Goal: Navigation & Orientation: Find specific page/section

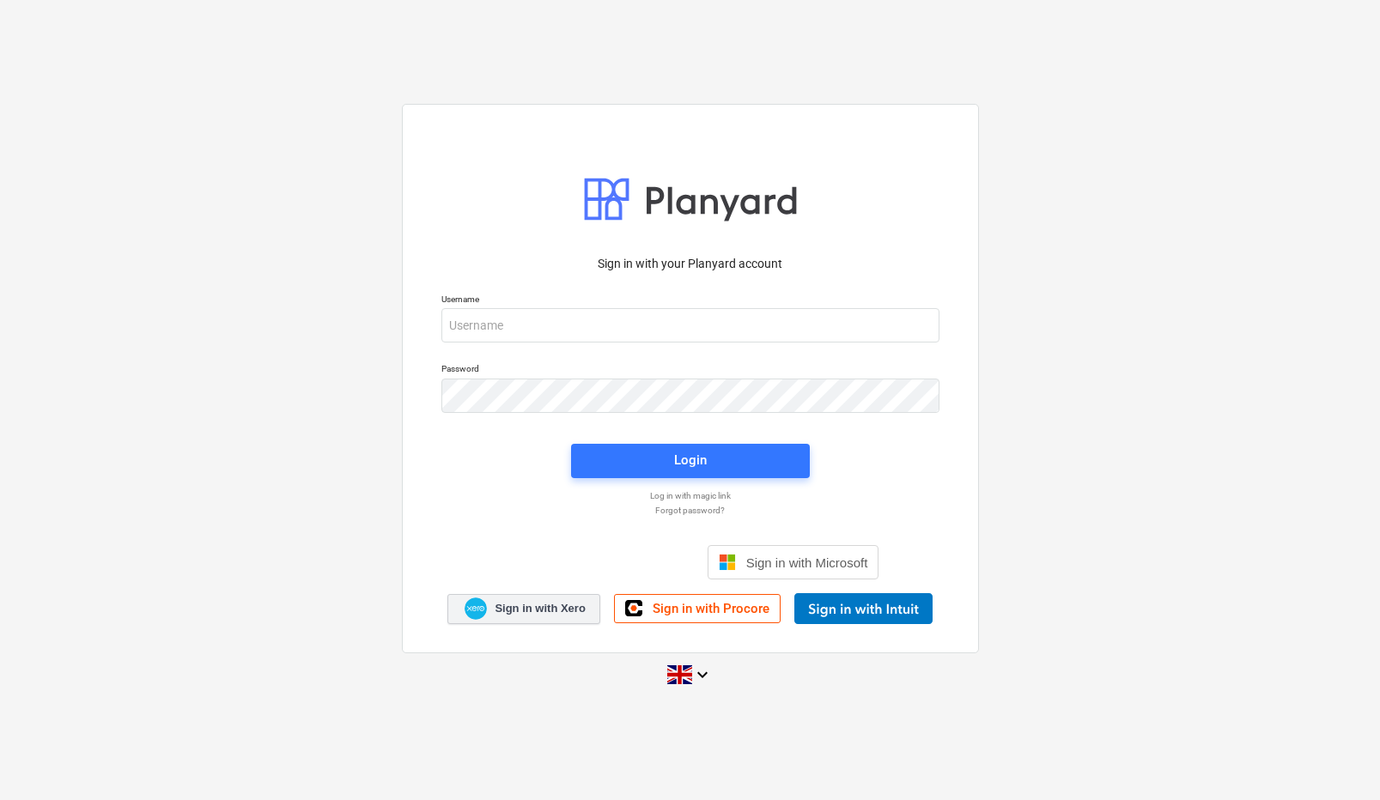
click at [527, 621] on link "Sign in with Xero" at bounding box center [523, 609] width 153 height 30
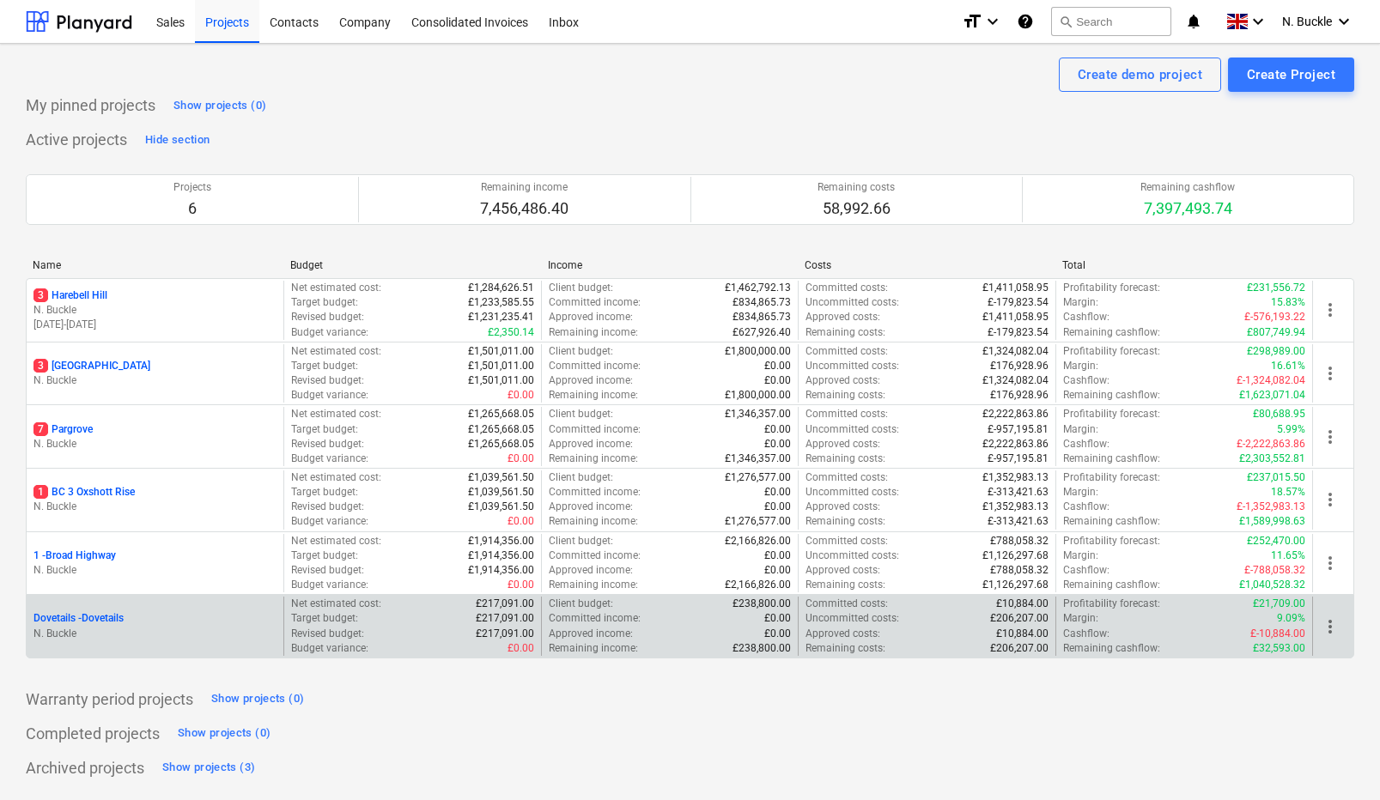
click at [85, 611] on p "Dovetails - Dovetails" at bounding box center [78, 618] width 90 height 15
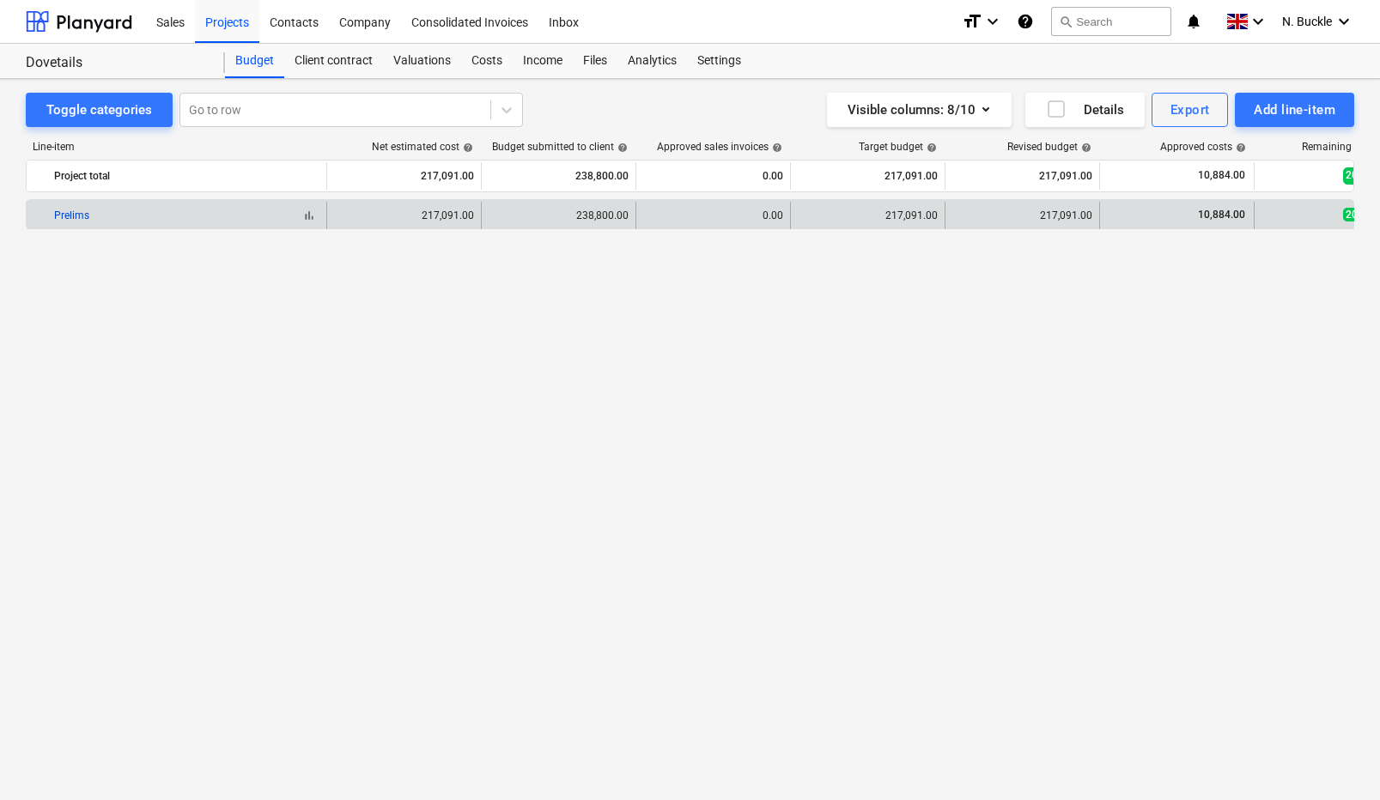
click at [84, 213] on link "Prelims" at bounding box center [71, 216] width 35 height 12
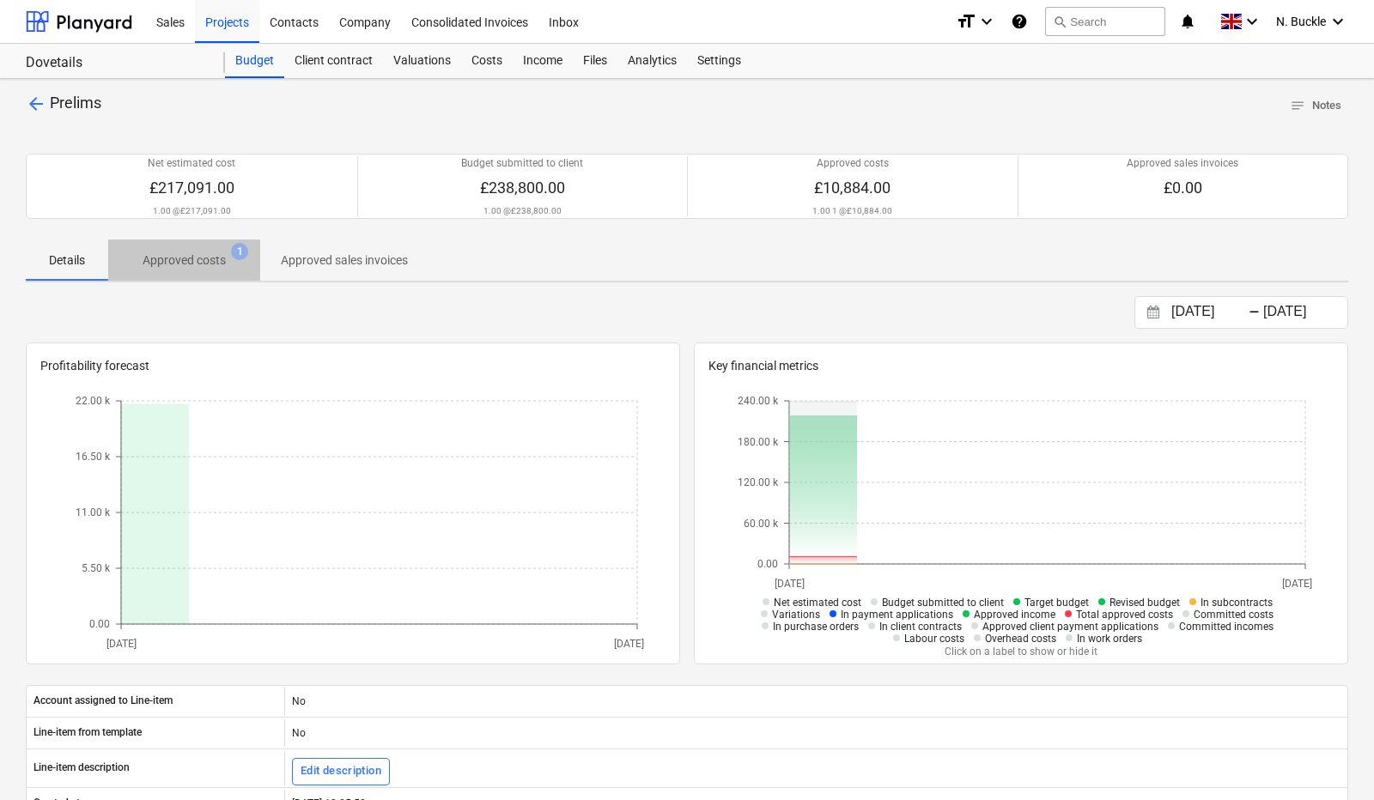
click at [209, 252] on p "Approved costs" at bounding box center [184, 261] width 83 height 18
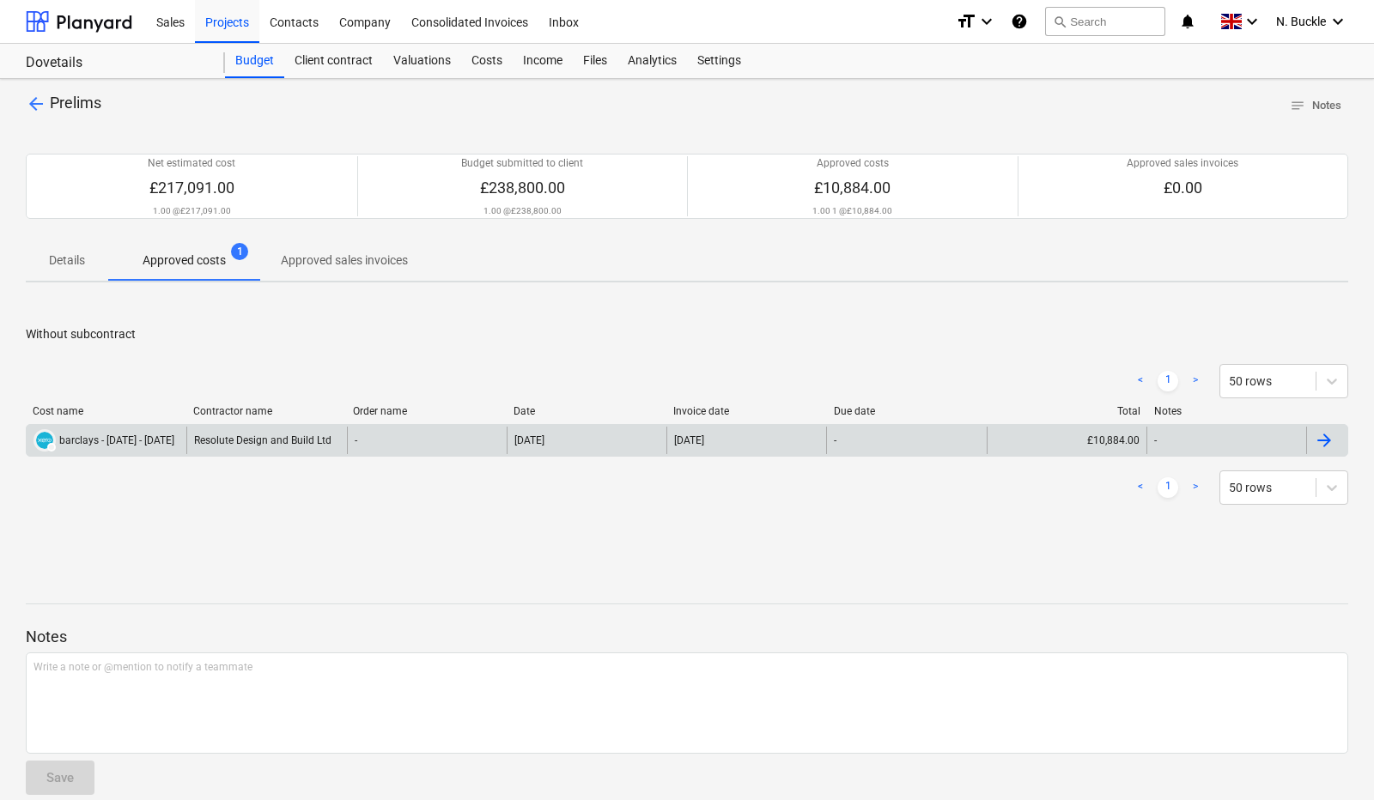
click at [327, 441] on div "Resolute Design and Build Ltd" at bounding box center [266, 440] width 160 height 27
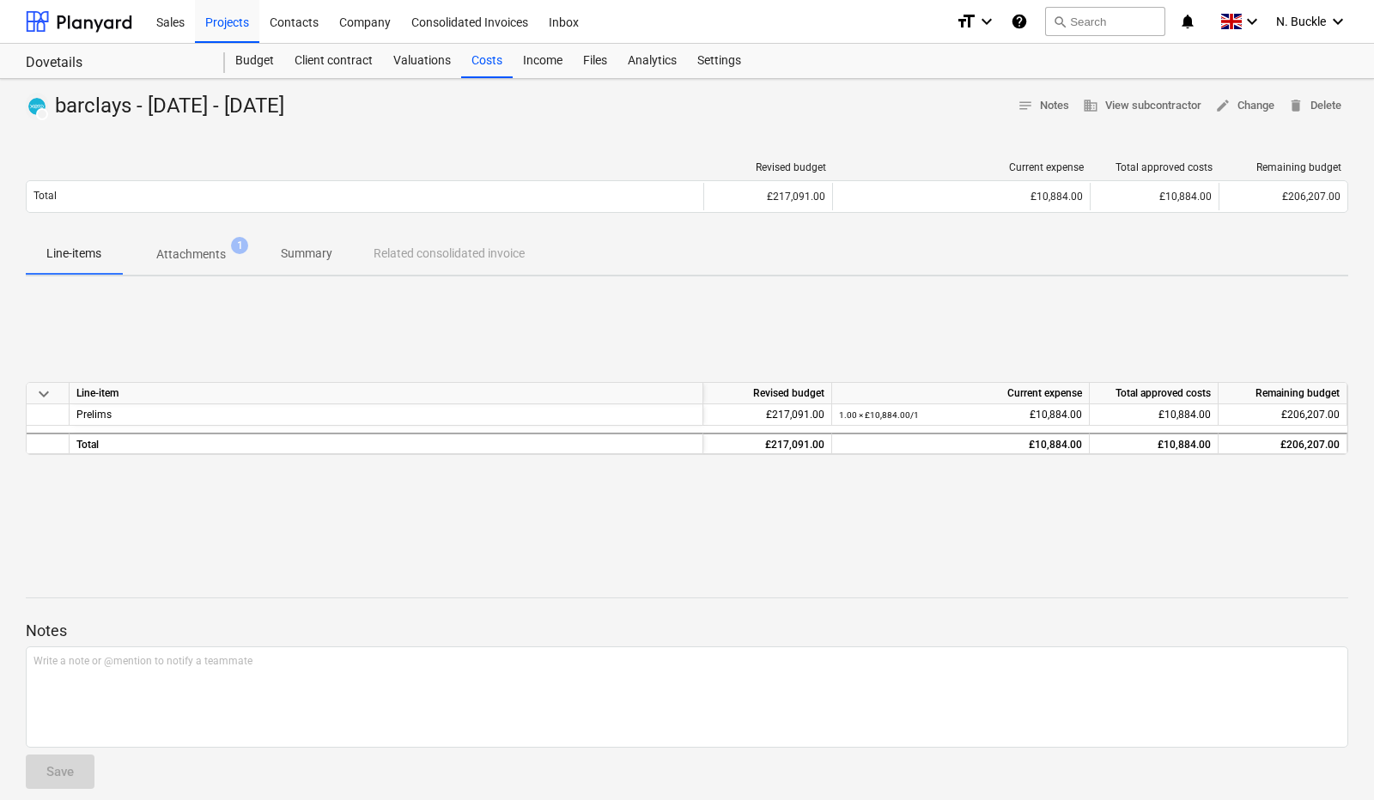
click at [297, 257] on p "Summary" at bounding box center [307, 254] width 52 height 18
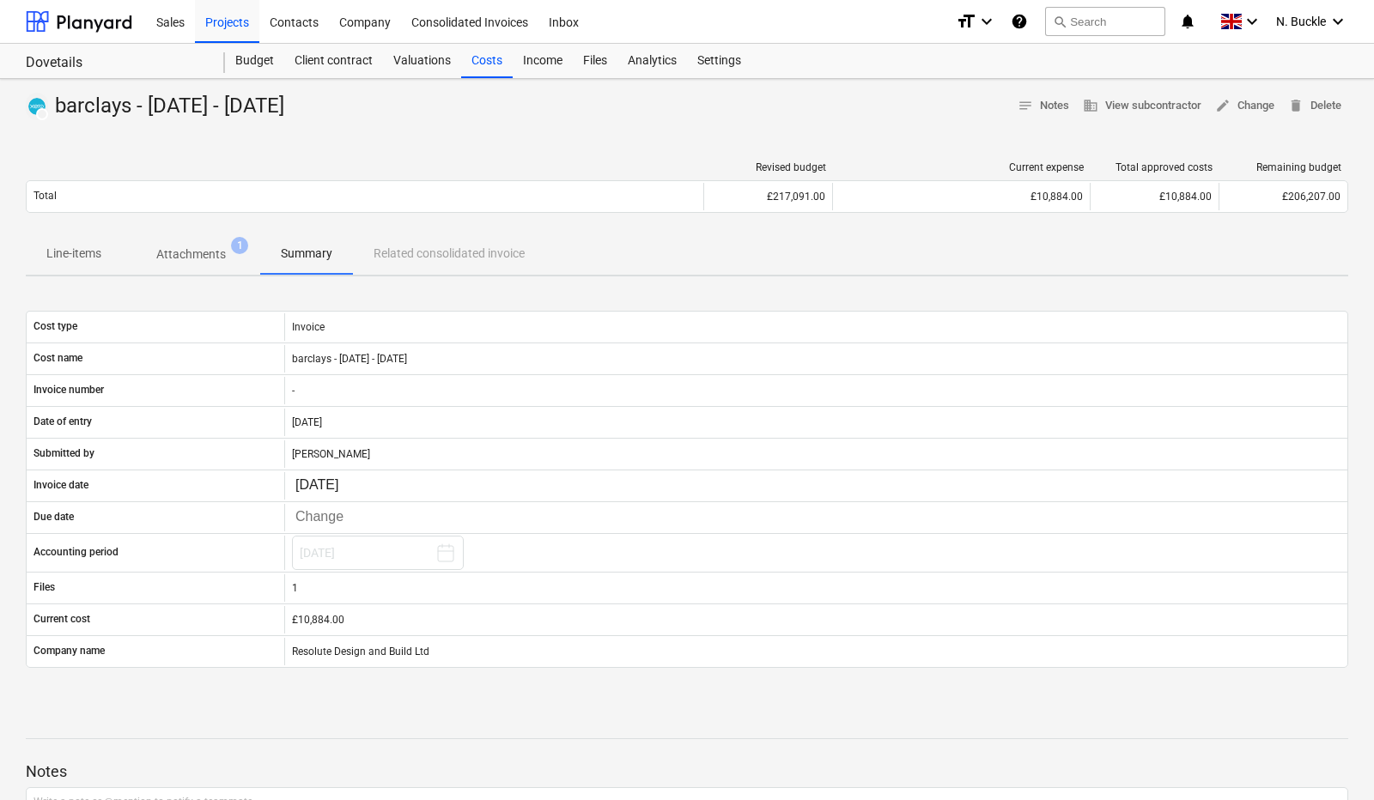
click at [187, 249] on p "Attachments" at bounding box center [191, 255] width 70 height 18
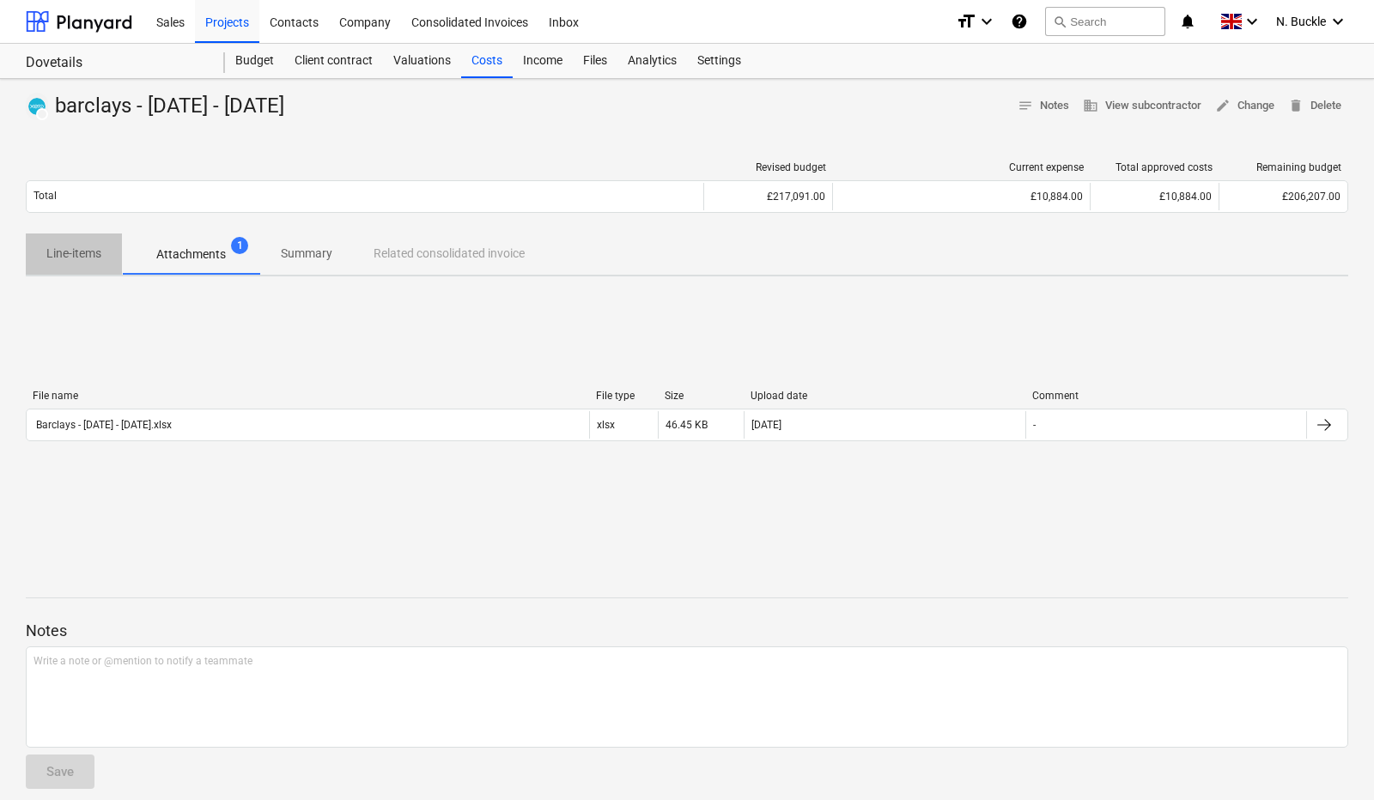
click at [94, 254] on p "Line-items" at bounding box center [73, 254] width 55 height 18
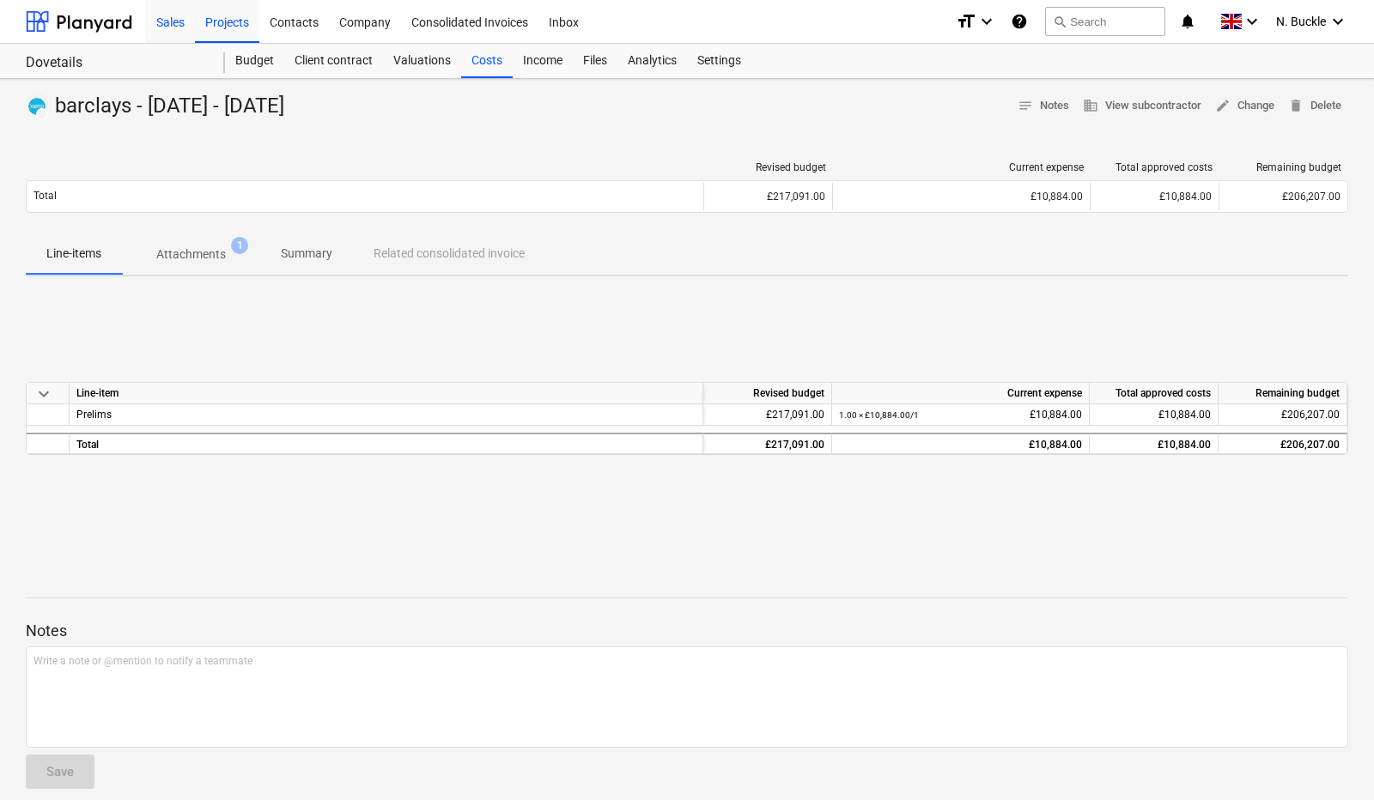
click at [178, 22] on div "Sales" at bounding box center [170, 21] width 49 height 44
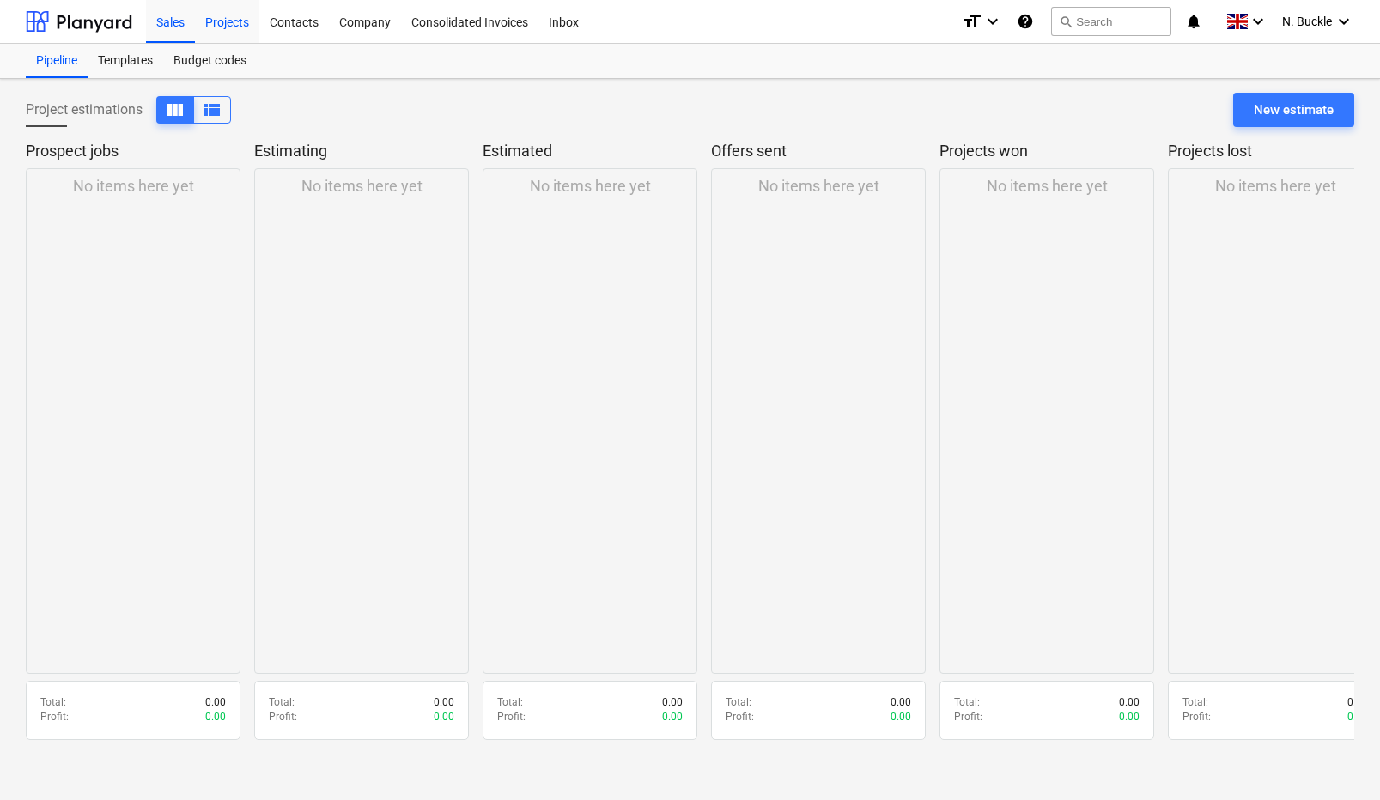
click at [241, 27] on div "Projects" at bounding box center [227, 21] width 64 height 44
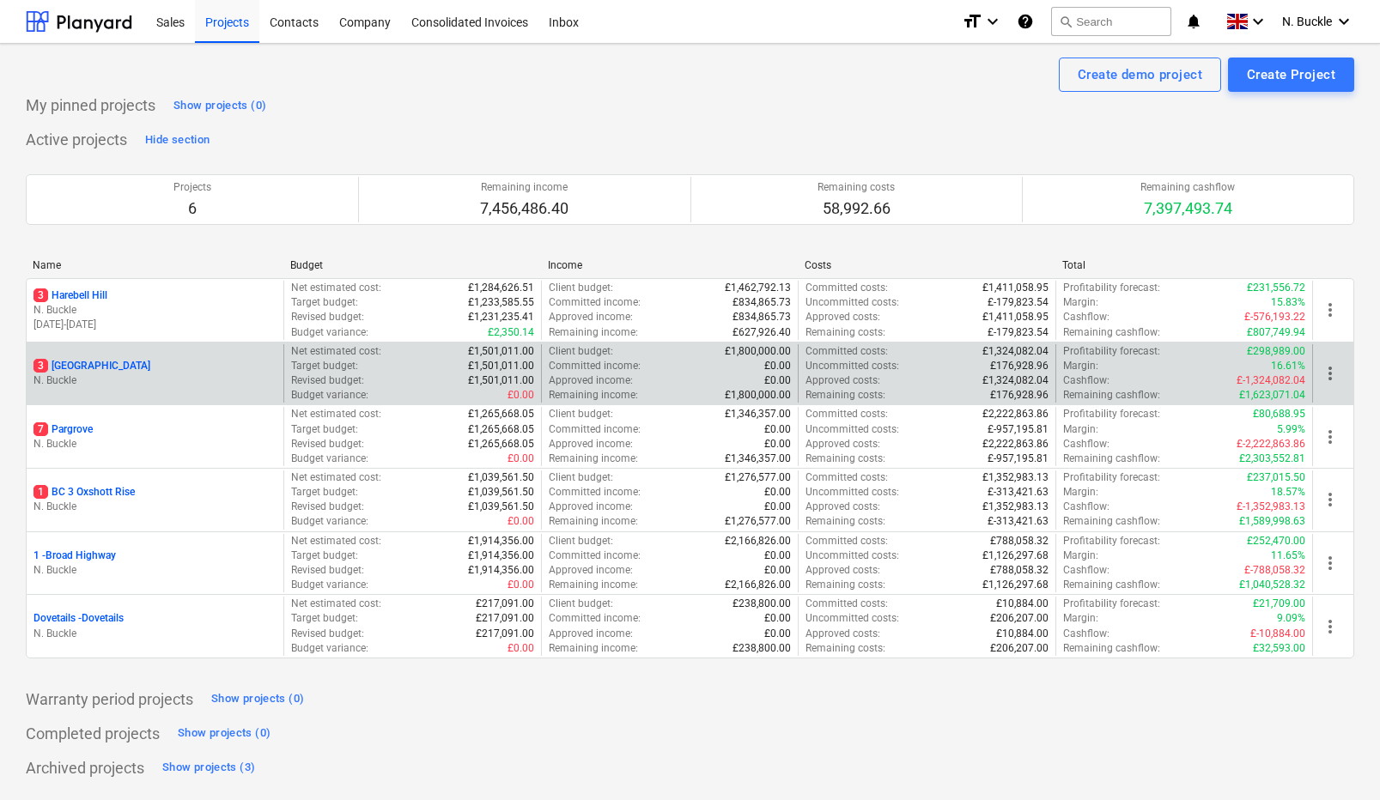
click at [94, 363] on p "3 Ashridge Farm" at bounding box center [91, 366] width 117 height 15
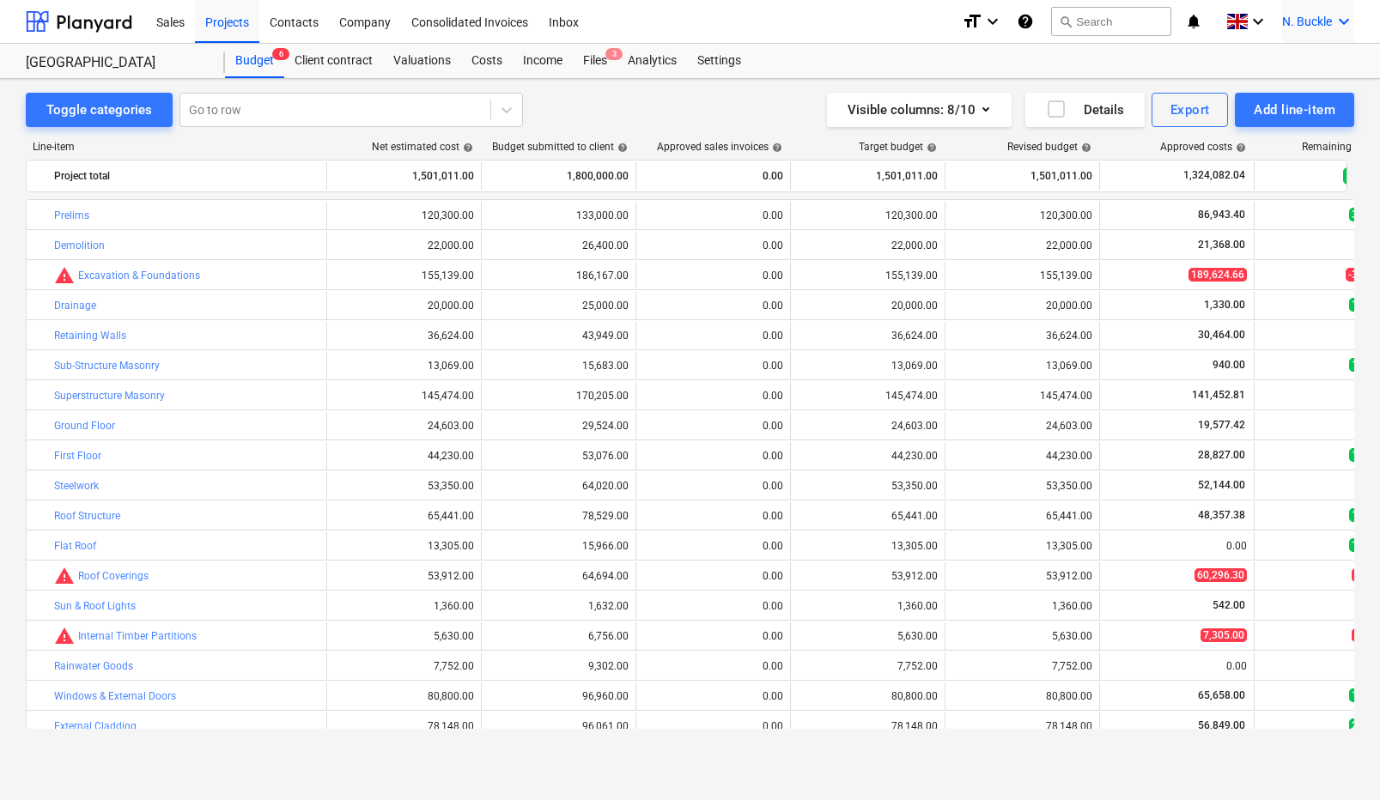
click at [1342, 21] on icon "keyboard_arrow_down" at bounding box center [1343, 21] width 21 height 21
click at [246, 26] on div at bounding box center [690, 400] width 1380 height 800
click at [240, 26] on div "Projects" at bounding box center [227, 21] width 64 height 44
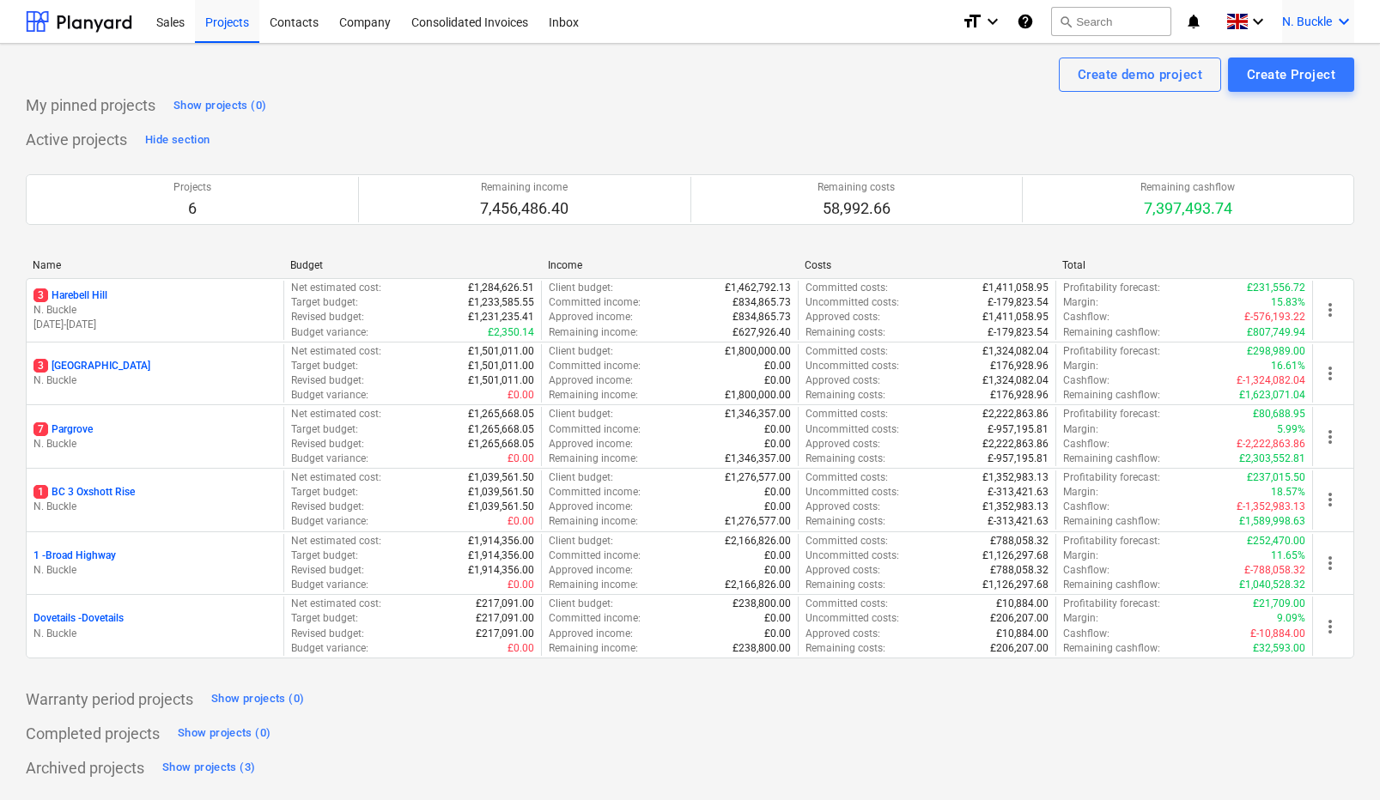
click at [1339, 22] on icon "keyboard_arrow_down" at bounding box center [1343, 21] width 21 height 21
click at [1279, 97] on div "Log out" at bounding box center [1302, 94] width 103 height 27
